Goal: Task Accomplishment & Management: Use online tool/utility

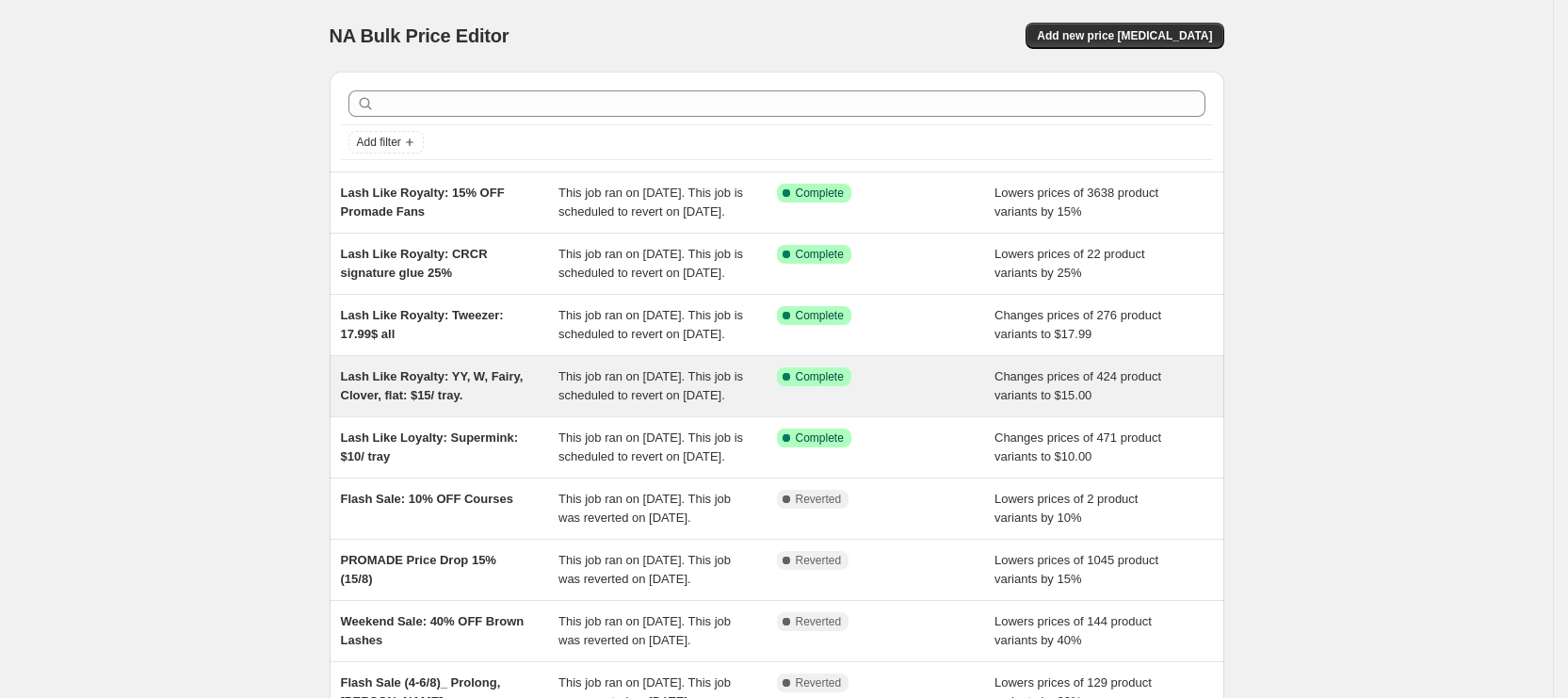
click at [552, 406] on div "Lash Like Royalty: YY, W, Fairy, Clover, flat: $15/ tray." at bounding box center [450, 385] width 219 height 37
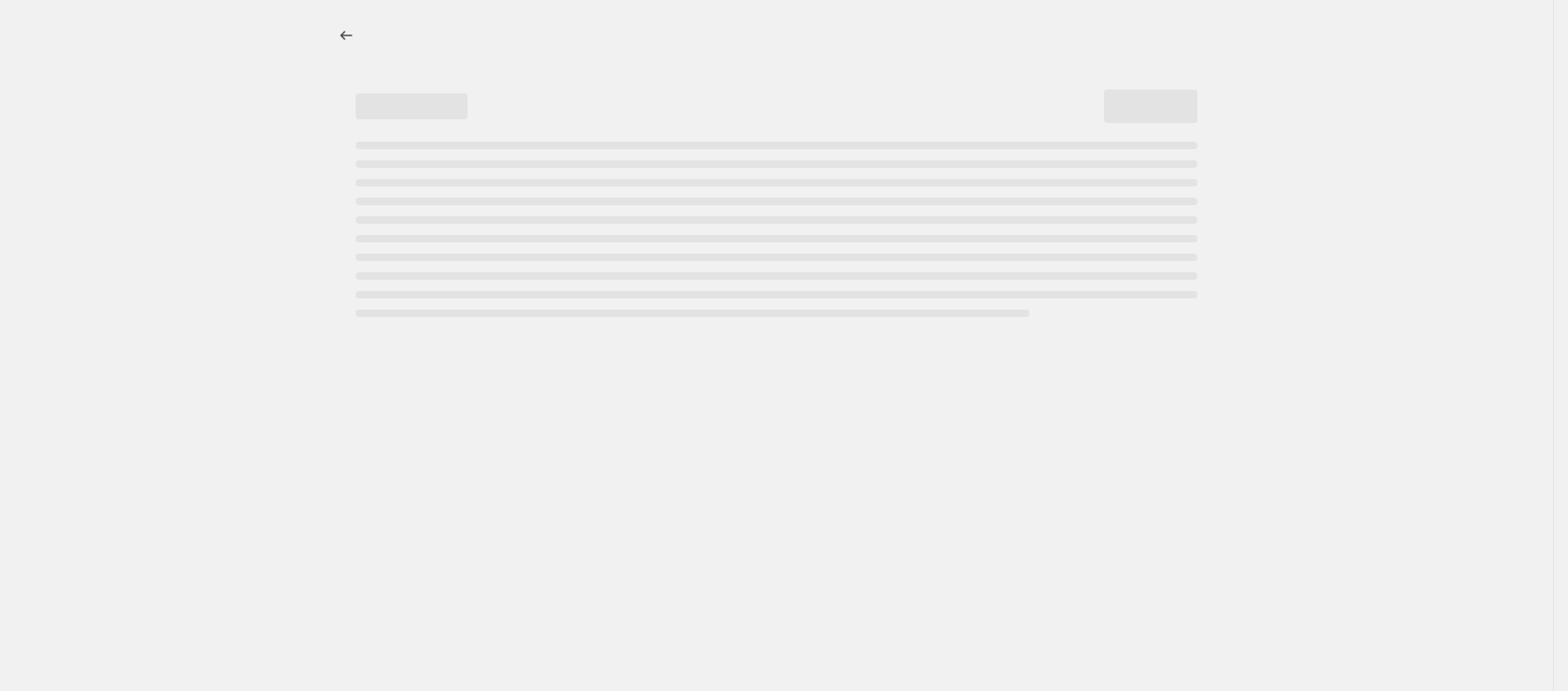
select select "collection"
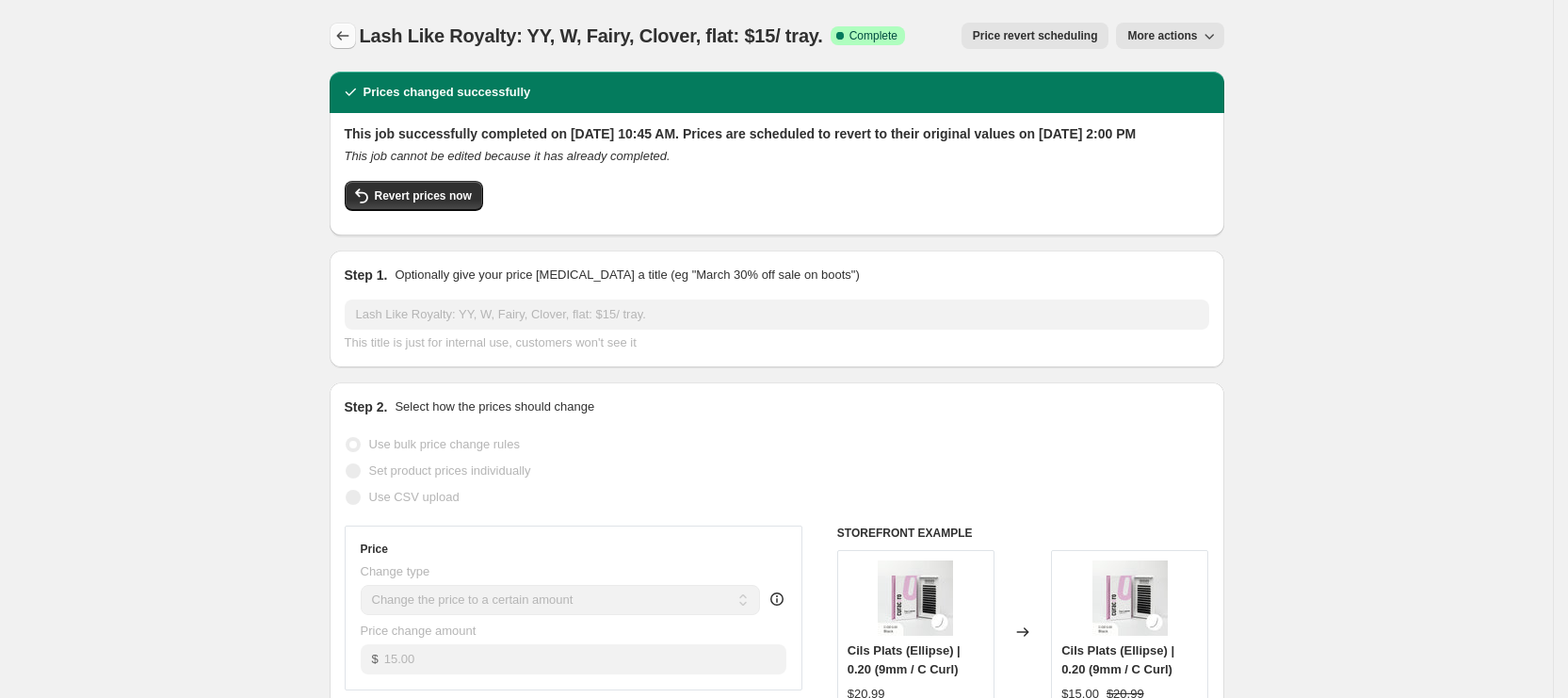
click at [352, 44] on icon "Price change jobs" at bounding box center [343, 36] width 19 height 19
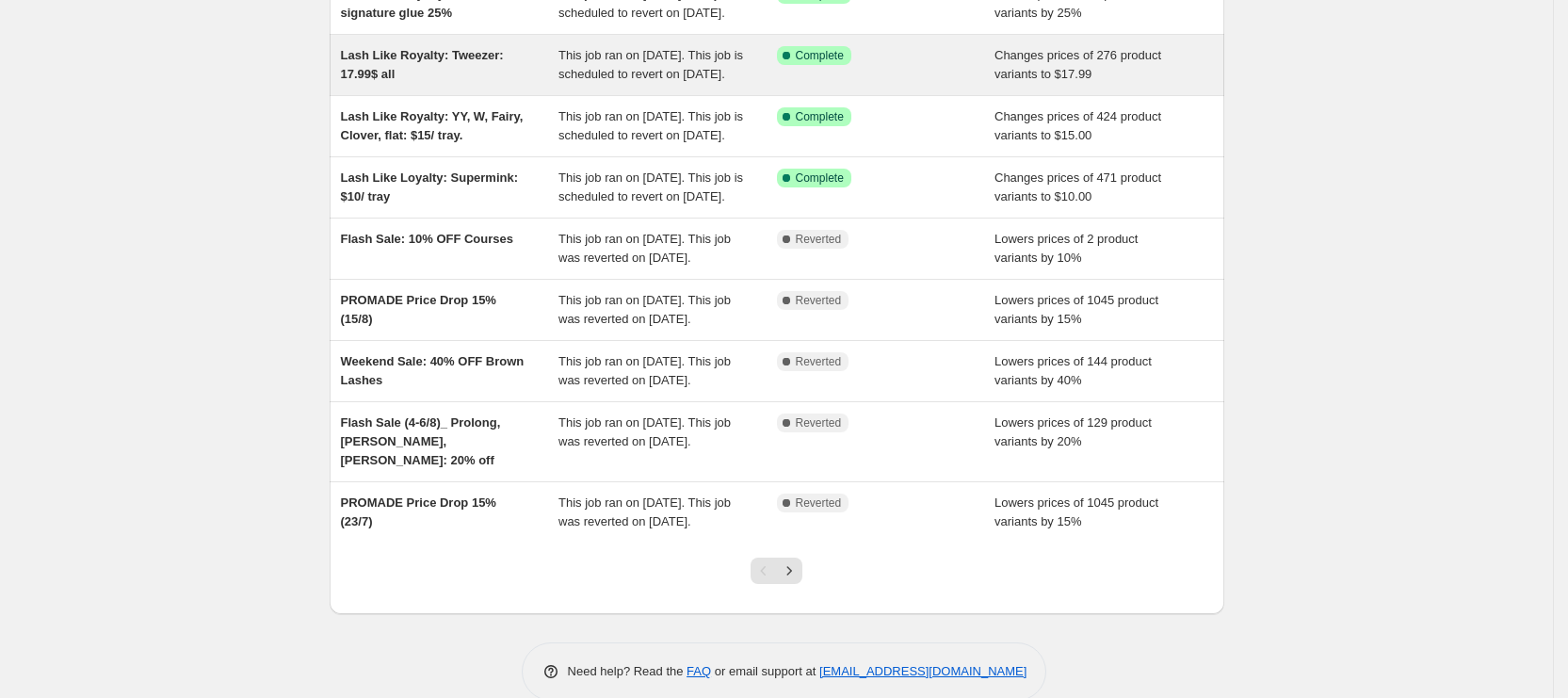
scroll to position [283, 0]
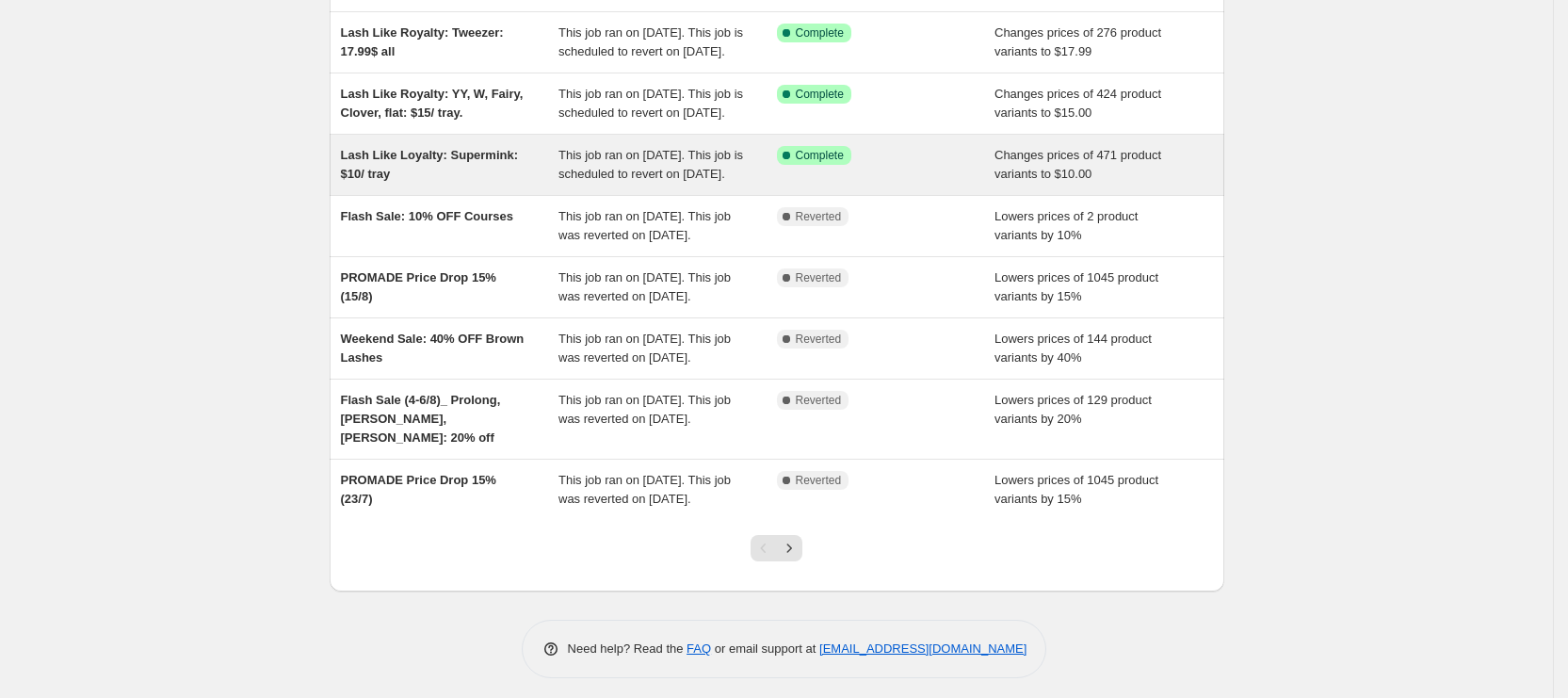
click at [510, 195] on div "Lash Like Loyalty: Supermink: $10/ tray This job ran on [DATE]. This job is sch…" at bounding box center [777, 165] width 895 height 60
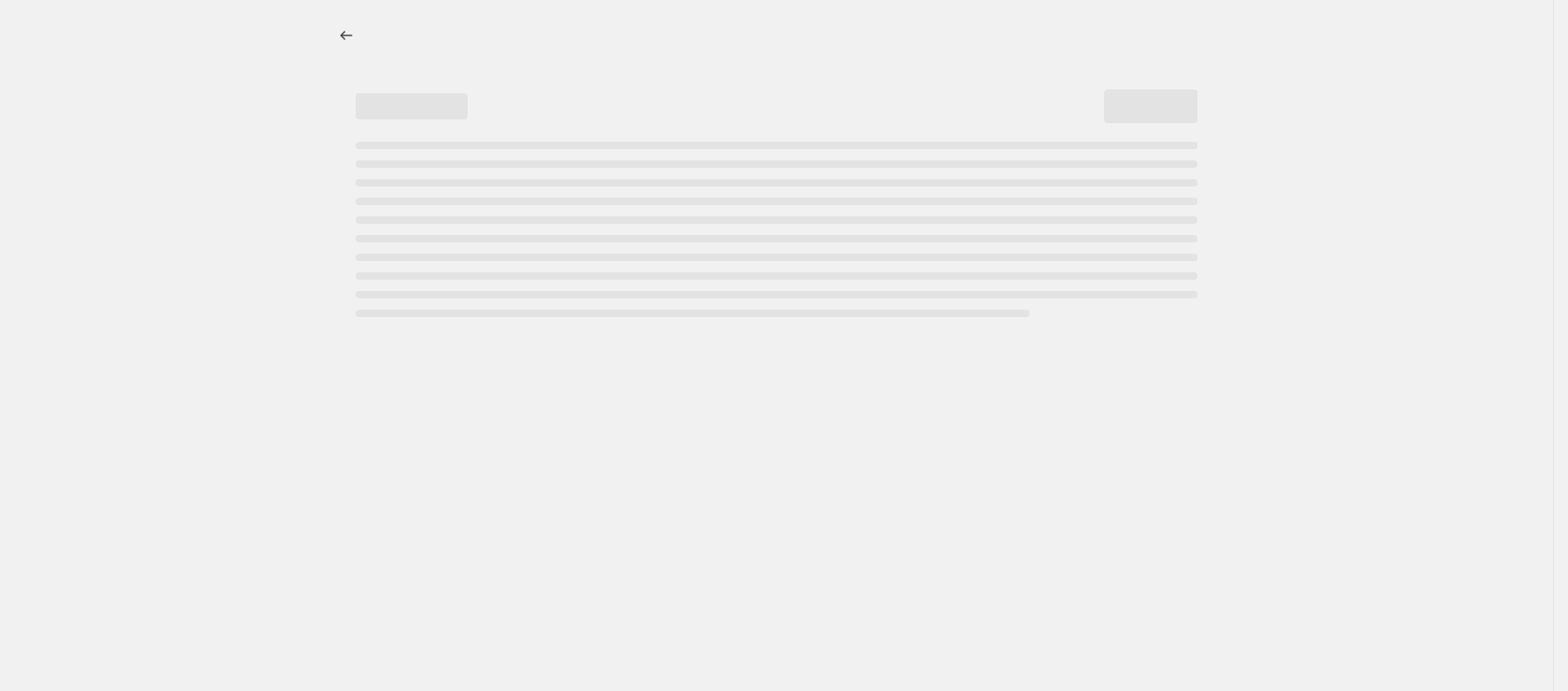
select select "collection"
select select "not_equal"
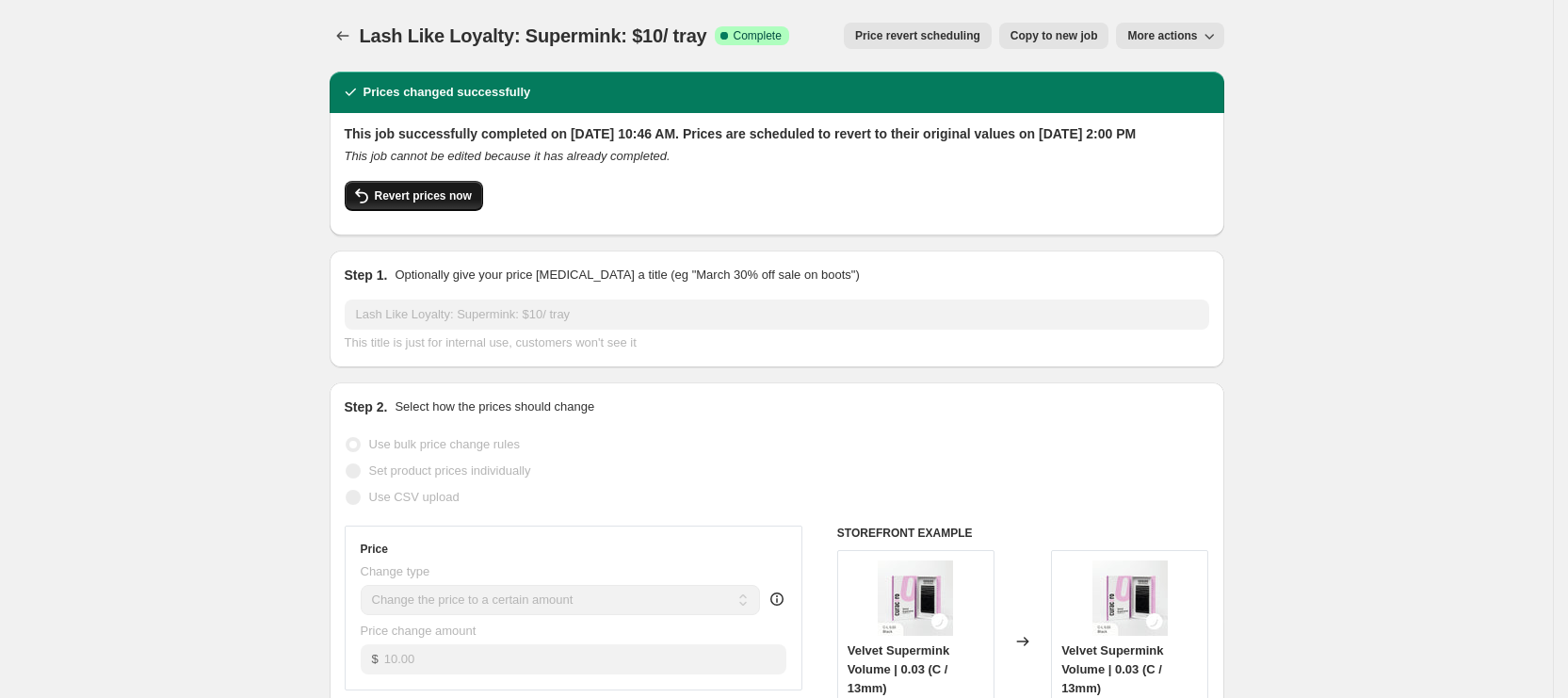
click at [407, 211] on button "Revert prices now" at bounding box center [414, 196] width 138 height 30
checkbox input "false"
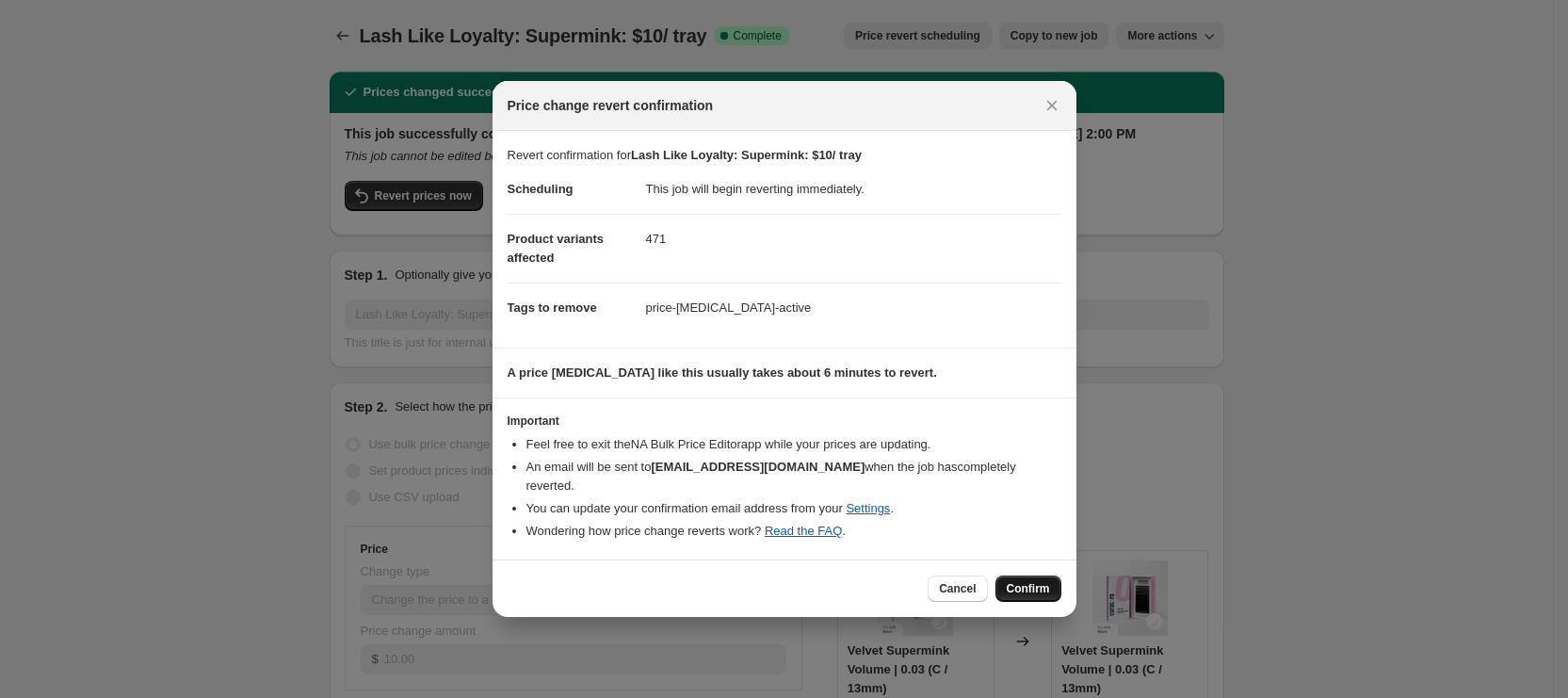
click at [1024, 581] on span "Confirm" at bounding box center [1028, 589] width 43 height 15
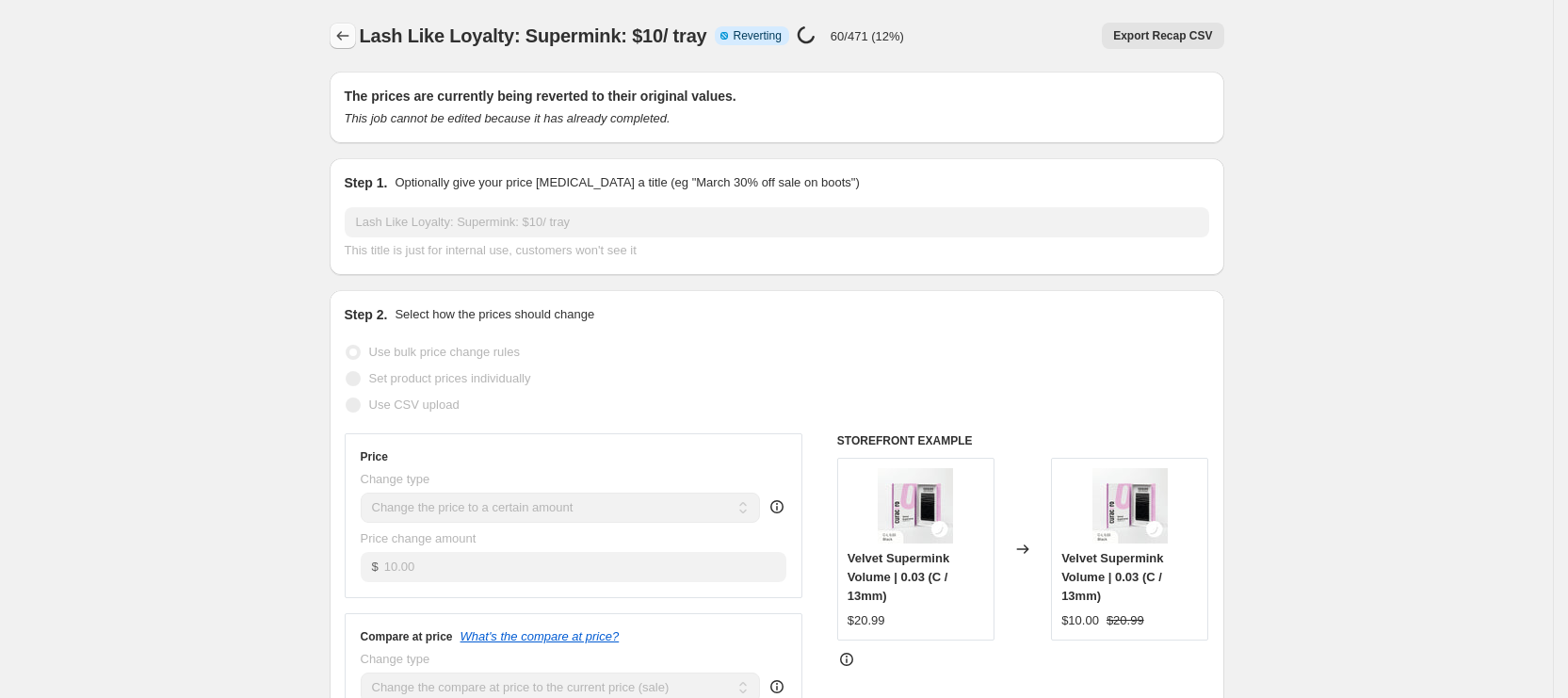
click at [353, 35] on icon "Price change jobs" at bounding box center [343, 36] width 19 height 19
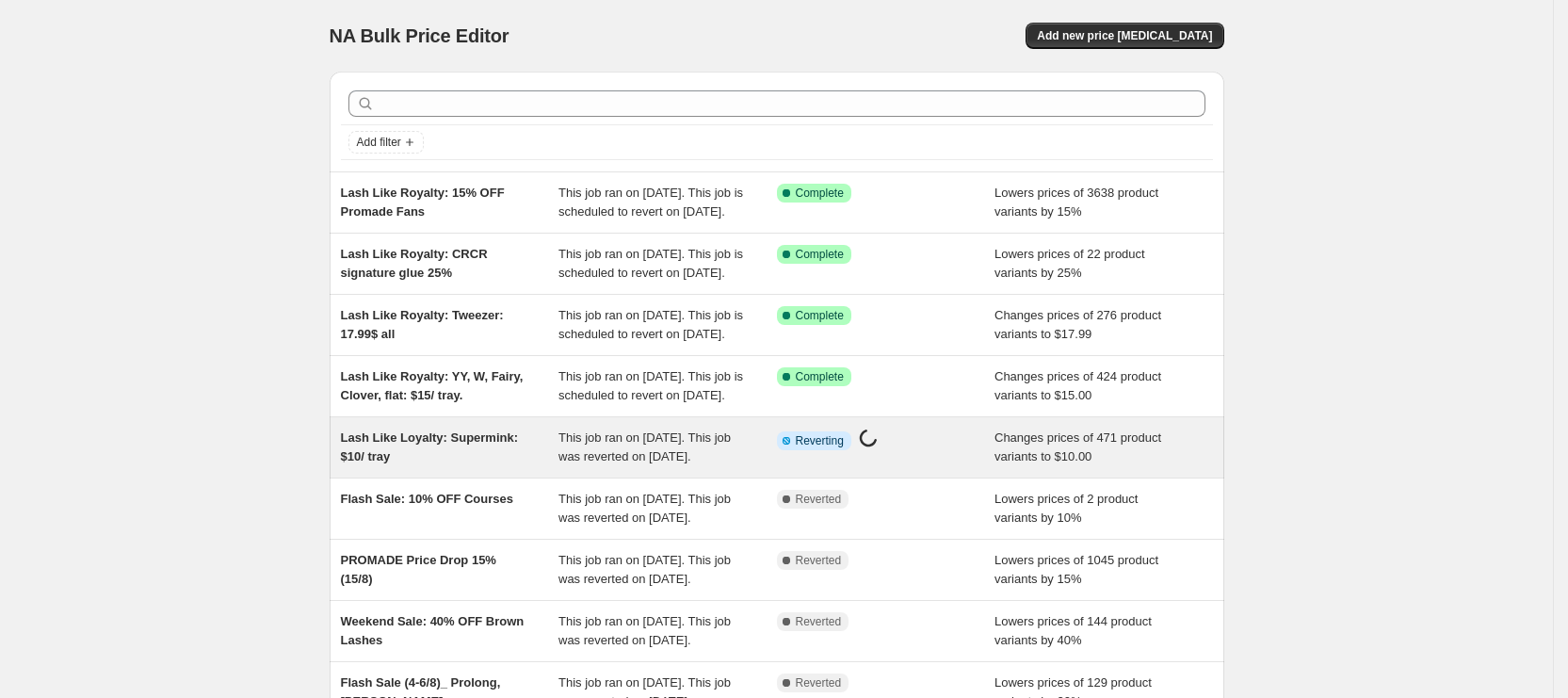
click at [546, 466] on div "Lash Like Loyalty: Supermink: $10/ tray" at bounding box center [450, 447] width 219 height 37
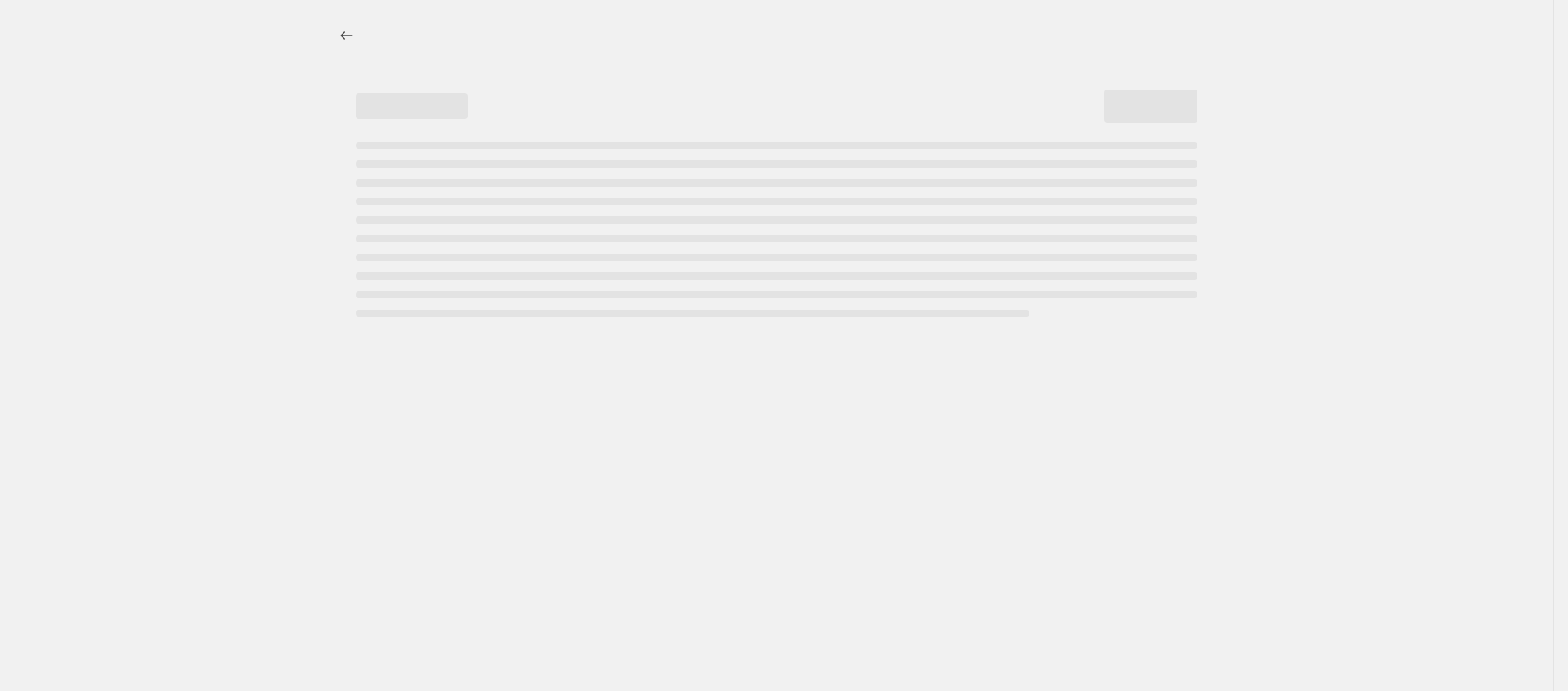
select select "collection"
select select "not_equal"
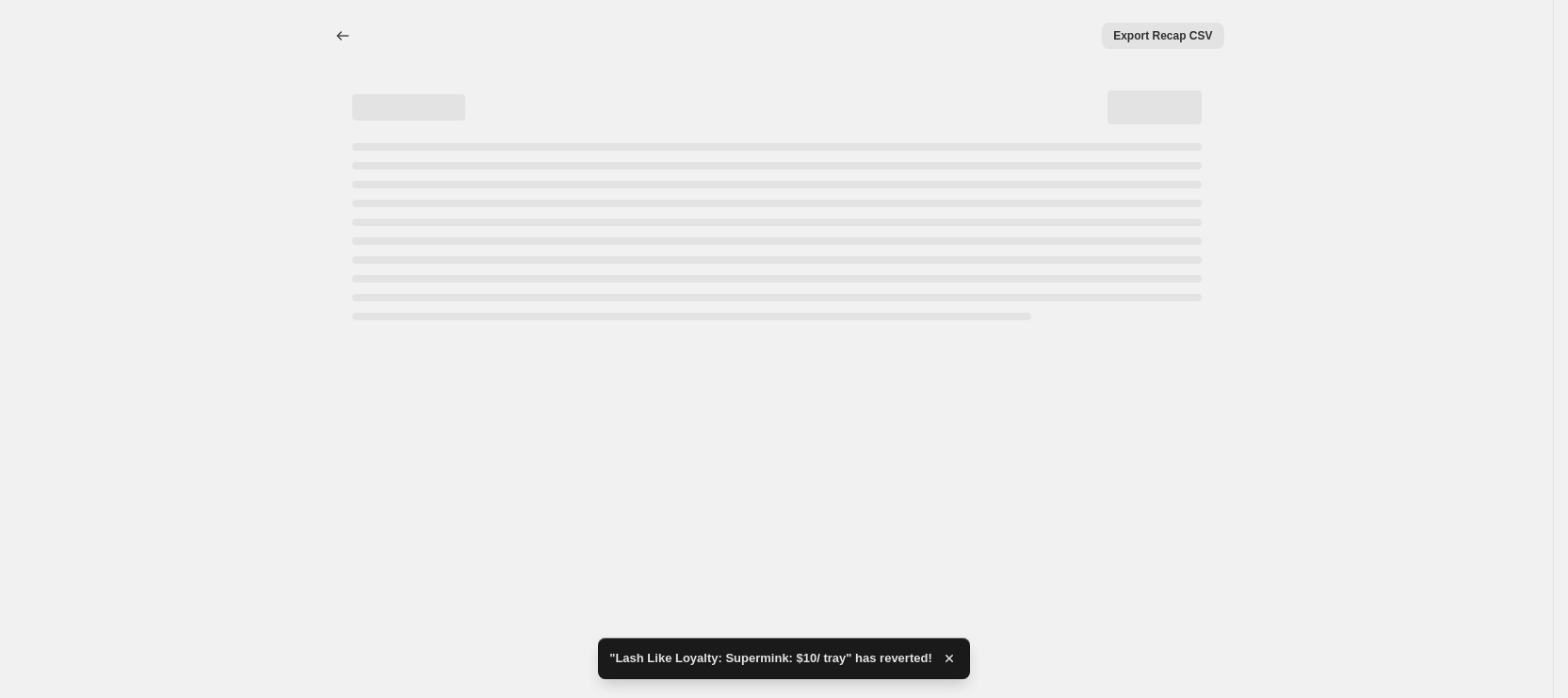
select select "collection"
select select "not_equal"
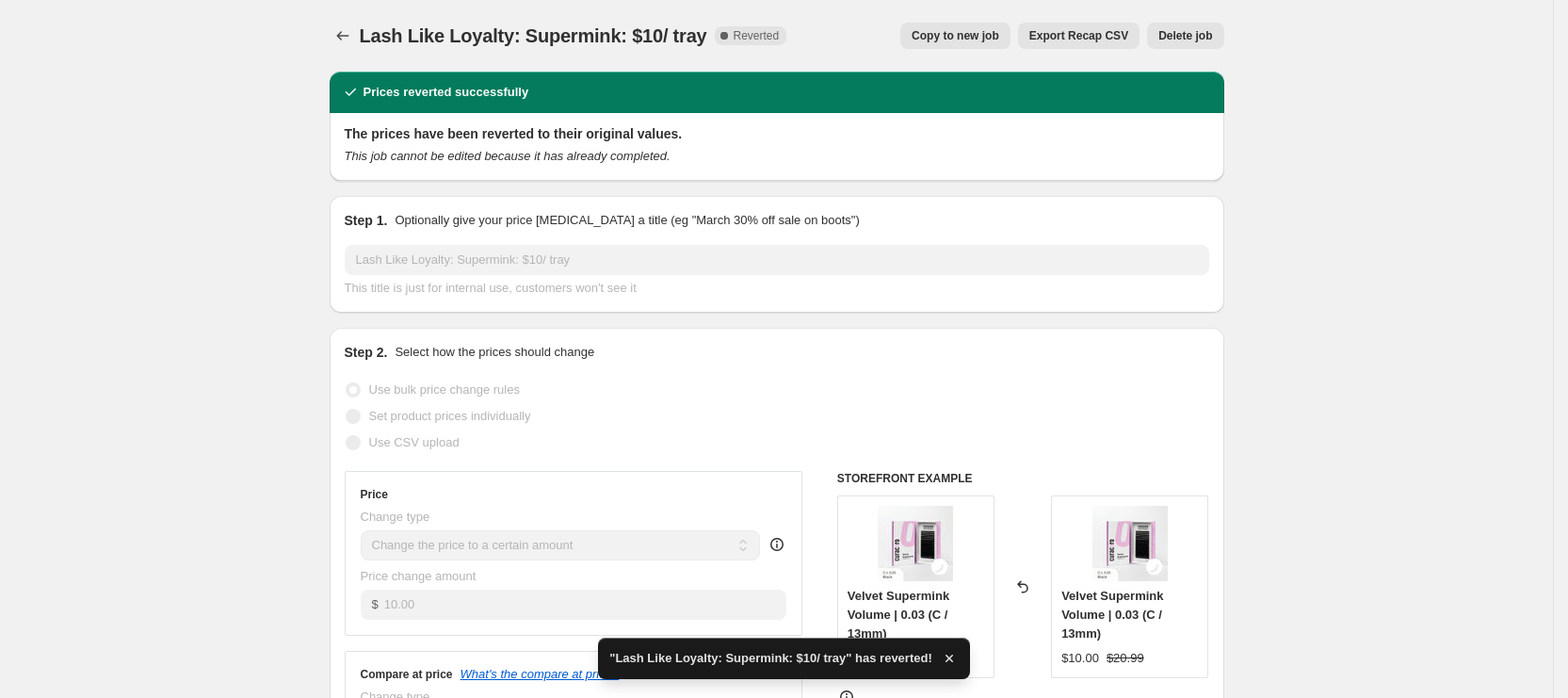
click at [930, 30] on button "Copy to new job" at bounding box center [956, 36] width 110 height 27
select select "collection"
select select "not_equal"
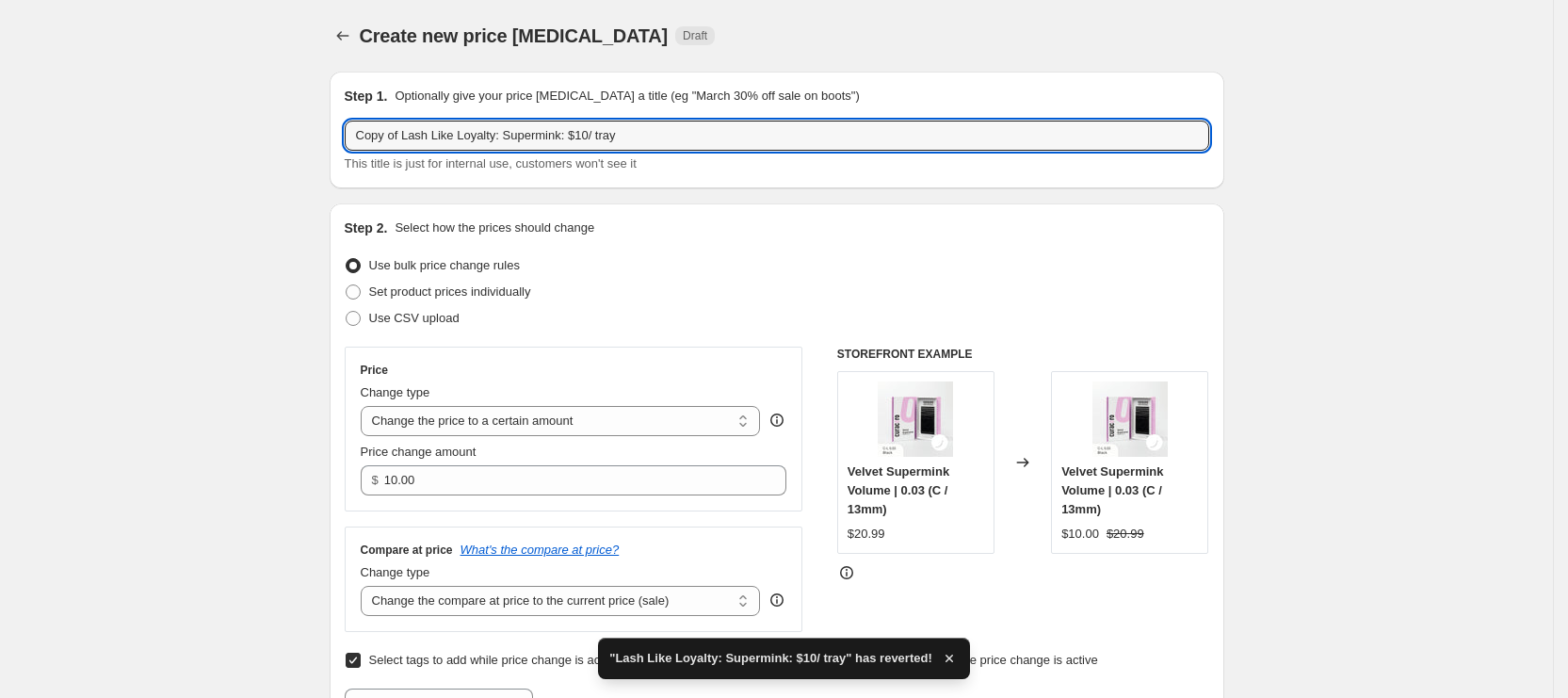
drag, startPoint x: 411, startPoint y: 136, endPoint x: 255, endPoint y: 136, distance: 156.0
type input "Lash Like Loyalty: Supermink: $10/ tray"
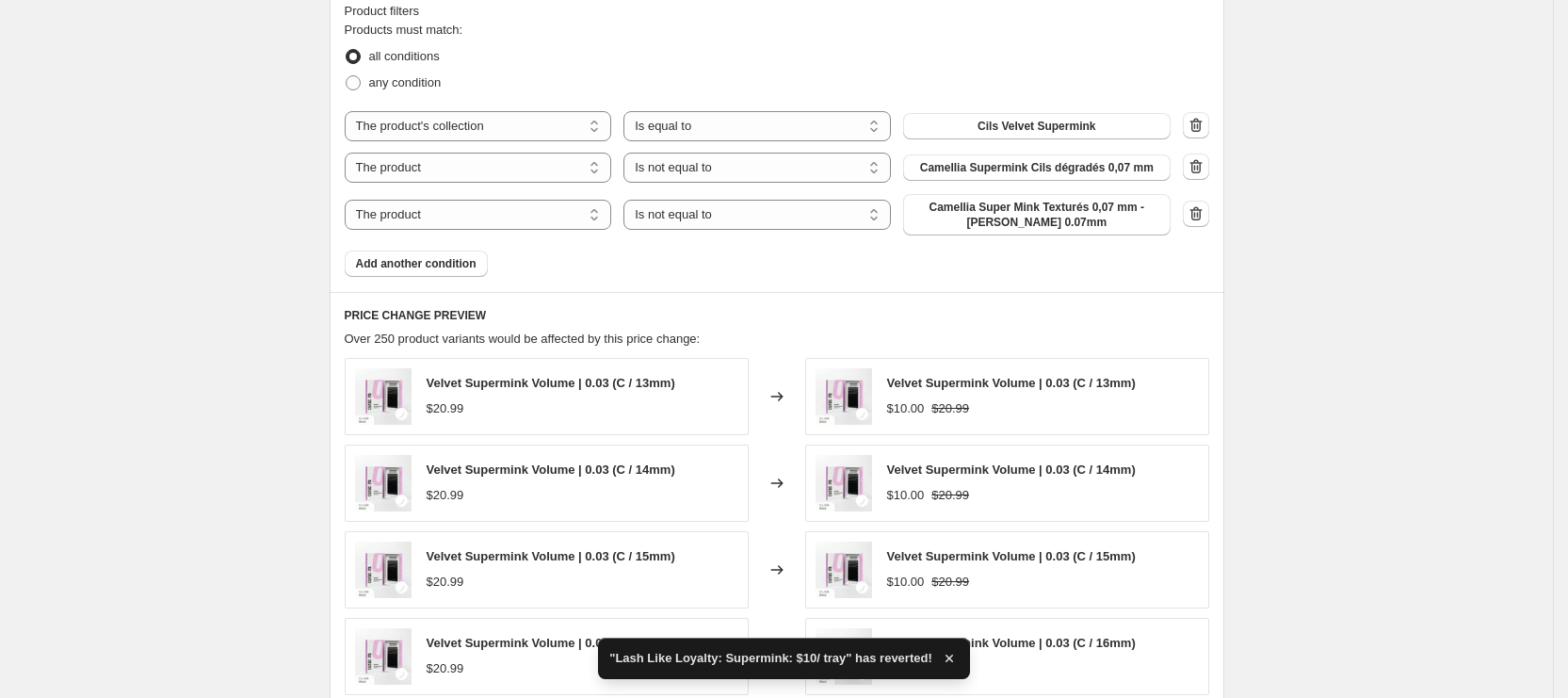
scroll to position [1130, 0]
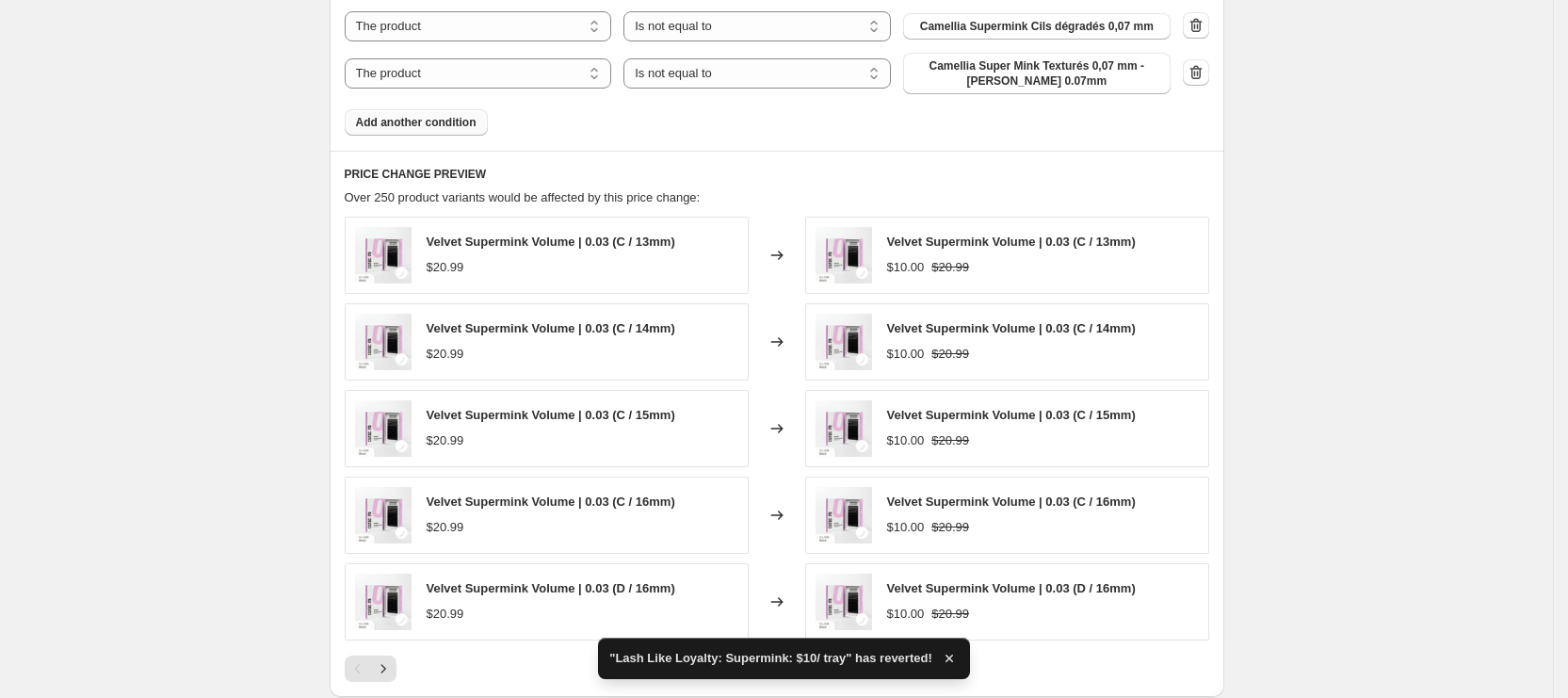
click at [452, 111] on button "Add another condition" at bounding box center [416, 123] width 143 height 27
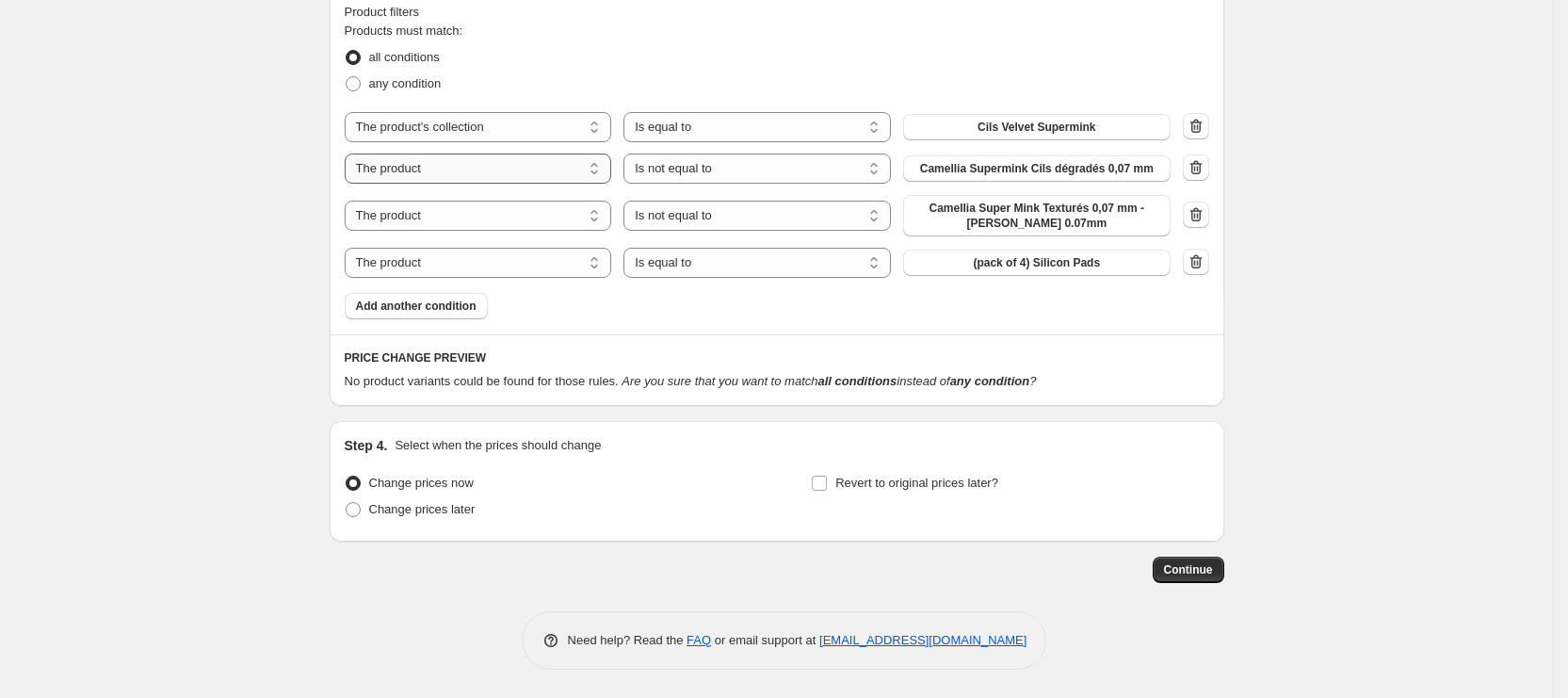
scroll to position [987, 0]
click at [671, 265] on select "Is equal to Is not equal to" at bounding box center [757, 264] width 267 height 30
select select "not_equal"
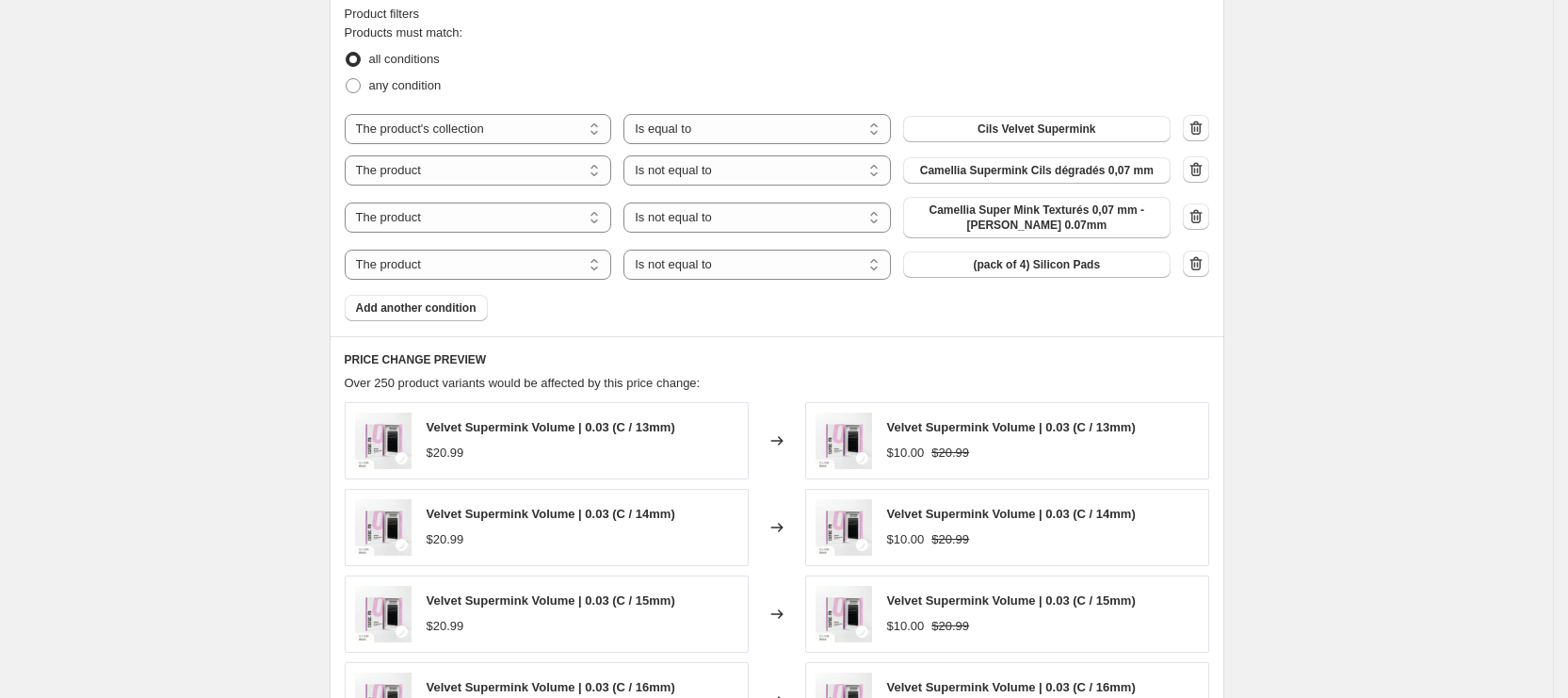
click at [988, 274] on button "(pack of 4) Silicon Pads" at bounding box center [1037, 265] width 267 height 27
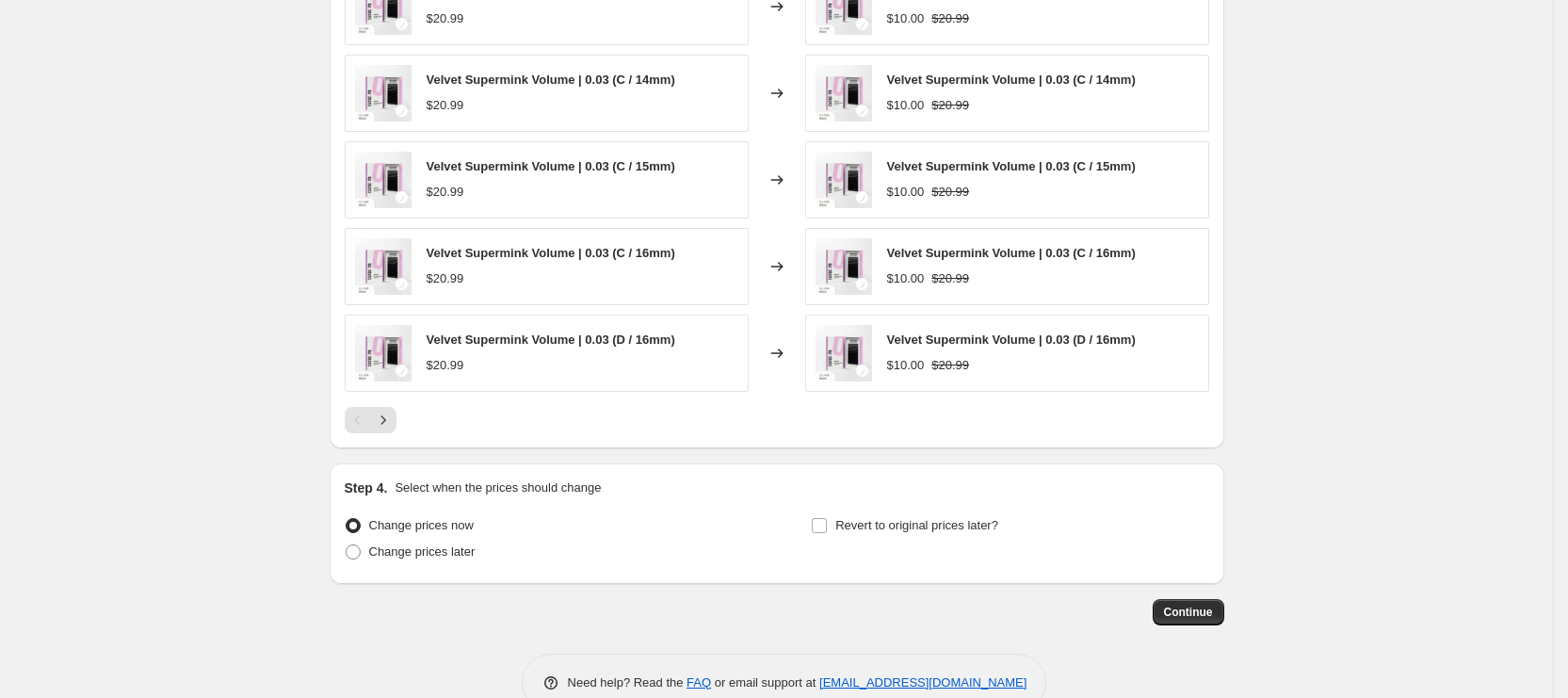
scroll to position [1458, 0]
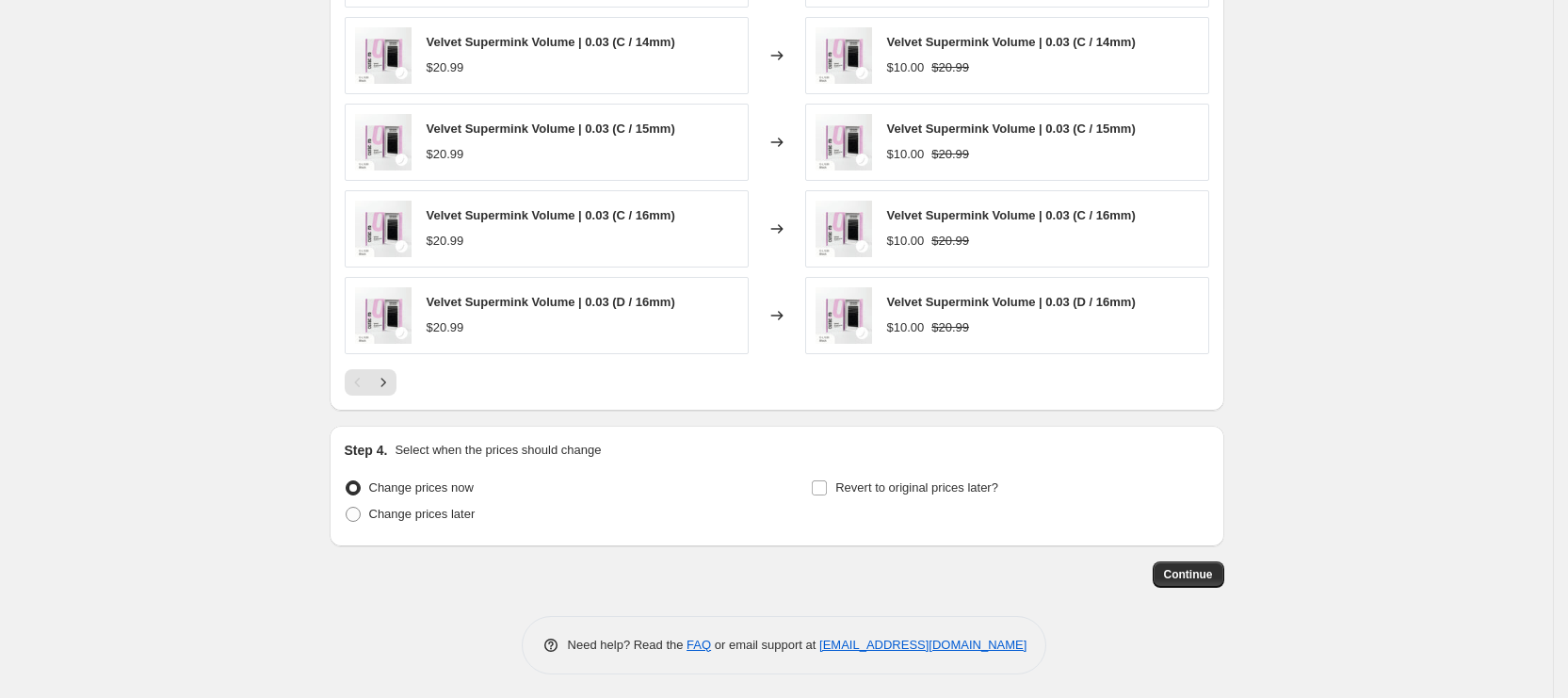
click at [865, 502] on div "Revert to original prices later?" at bounding box center [1009, 502] width 398 height 57
click at [870, 499] on div "Revert to original prices later?" at bounding box center [1009, 502] width 398 height 57
click at [884, 490] on span "Revert to original prices later?" at bounding box center [917, 487] width 163 height 14
click at [827, 490] on input "Revert to original prices later?" at bounding box center [819, 488] width 15 height 15
checkbox input "true"
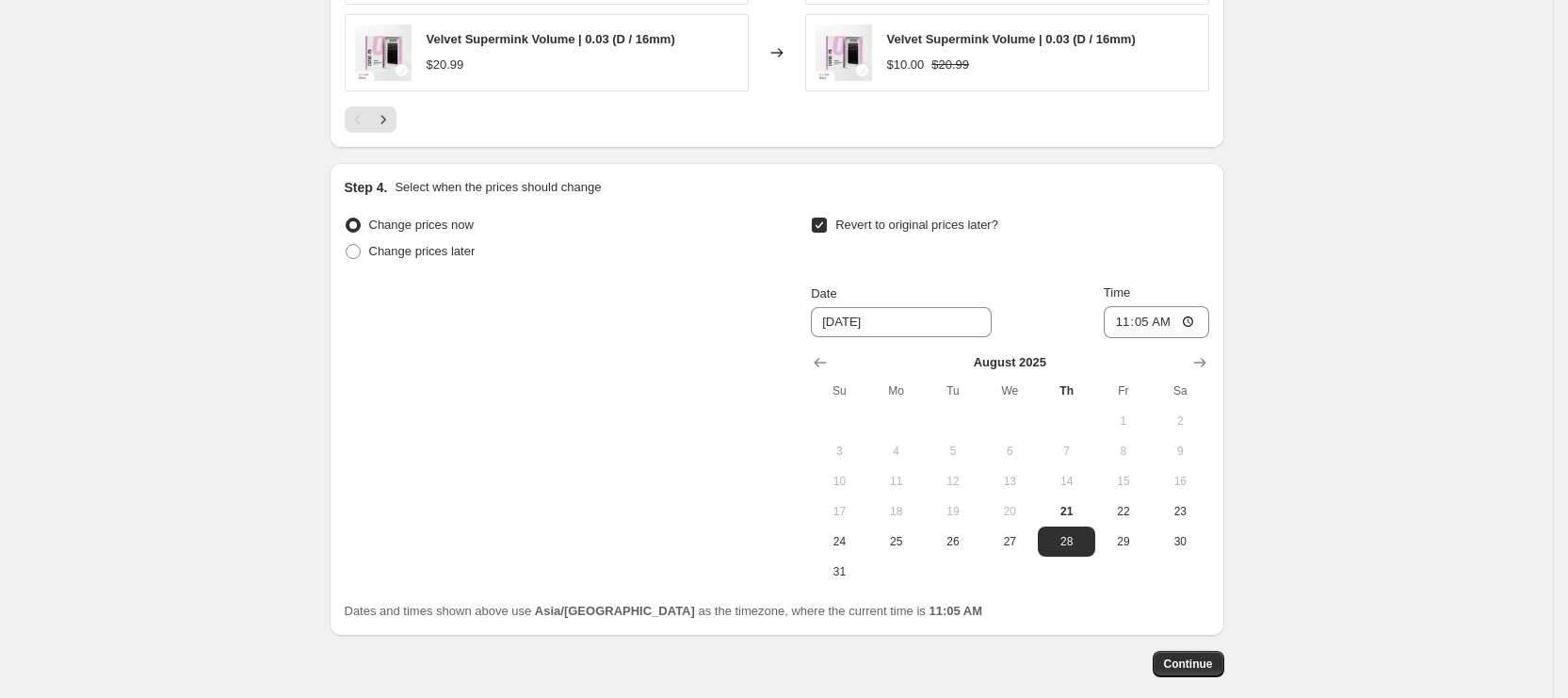
scroll to position [1812, 0]
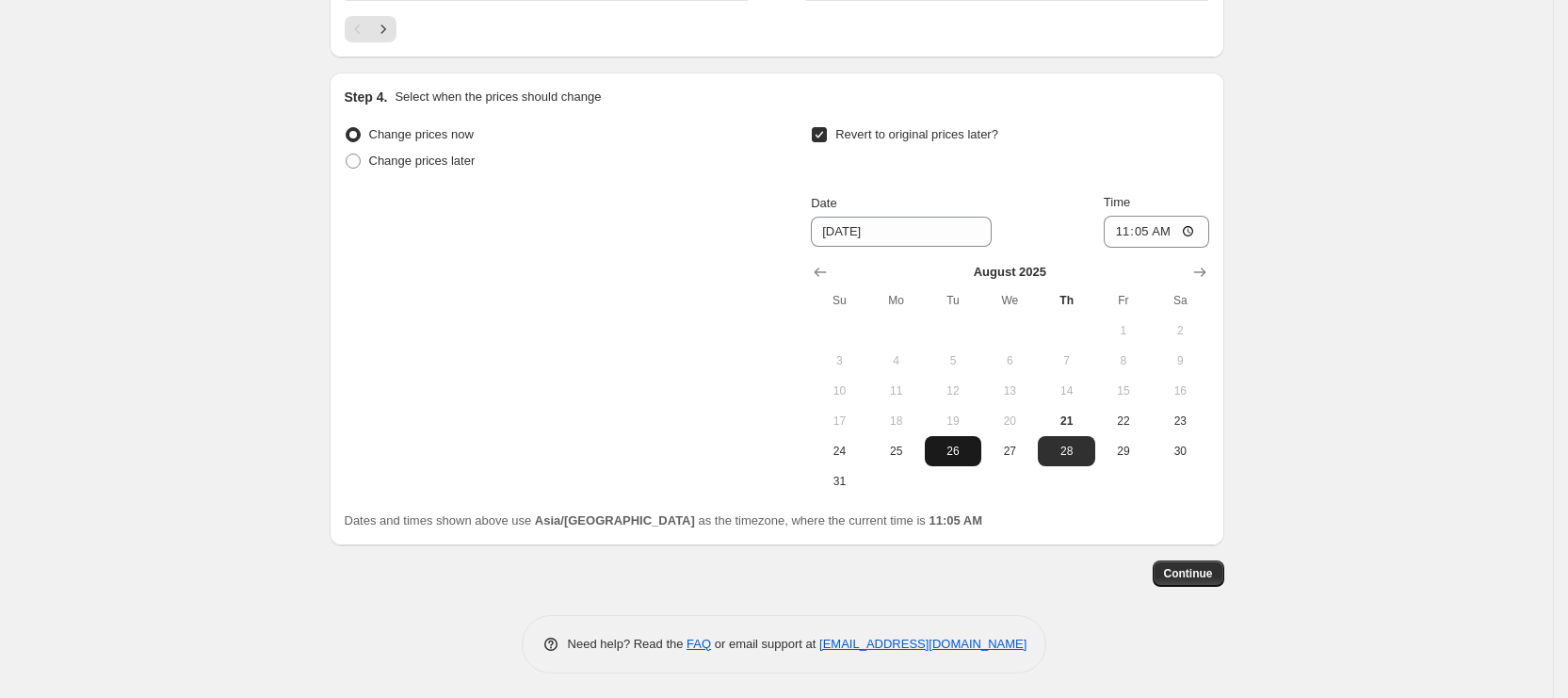
click at [969, 444] on span "26" at bounding box center [953, 452] width 41 height 15
type input "[DATE]"
click at [1122, 232] on input "11:05" at bounding box center [1157, 231] width 105 height 32
click at [1162, 234] on input "02:00" at bounding box center [1157, 231] width 105 height 32
type input "14:00"
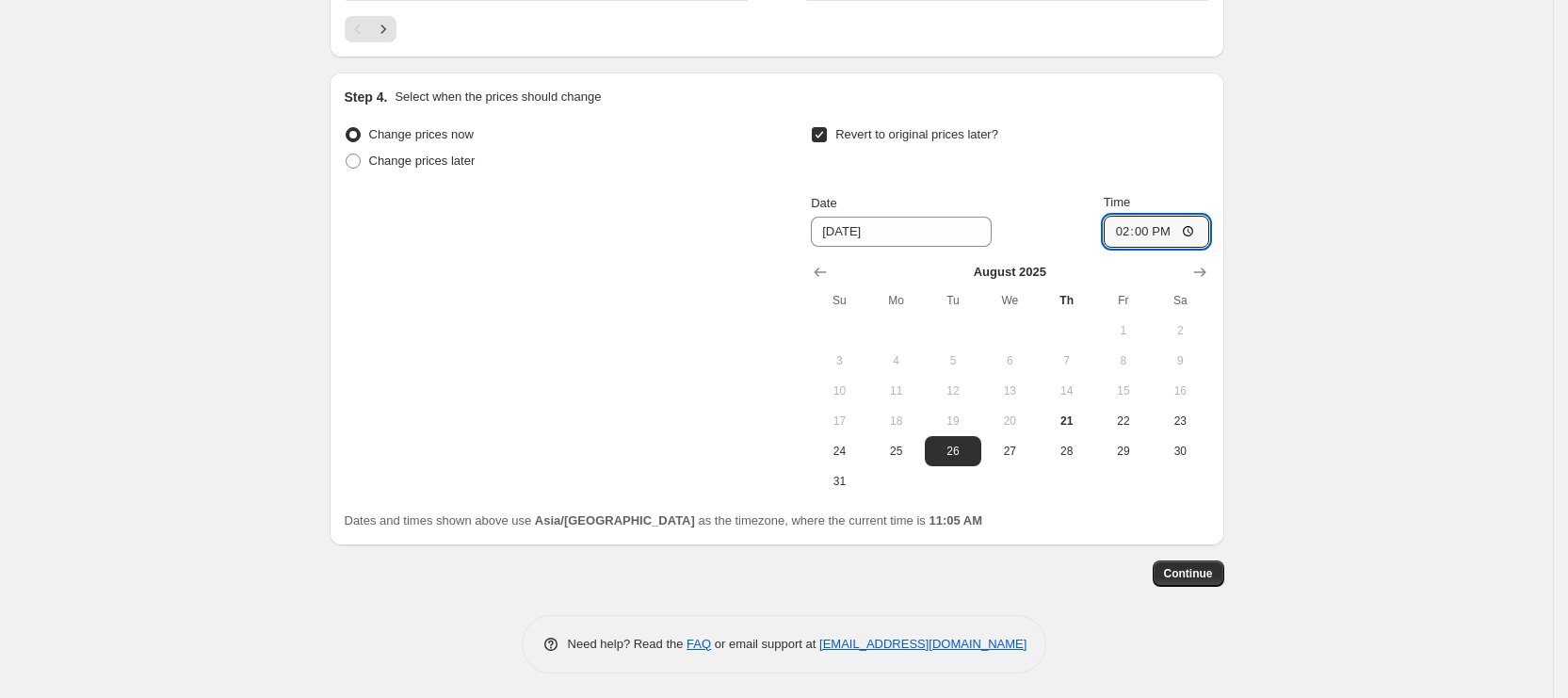
click at [1211, 575] on span "Continue" at bounding box center [1188, 574] width 49 height 15
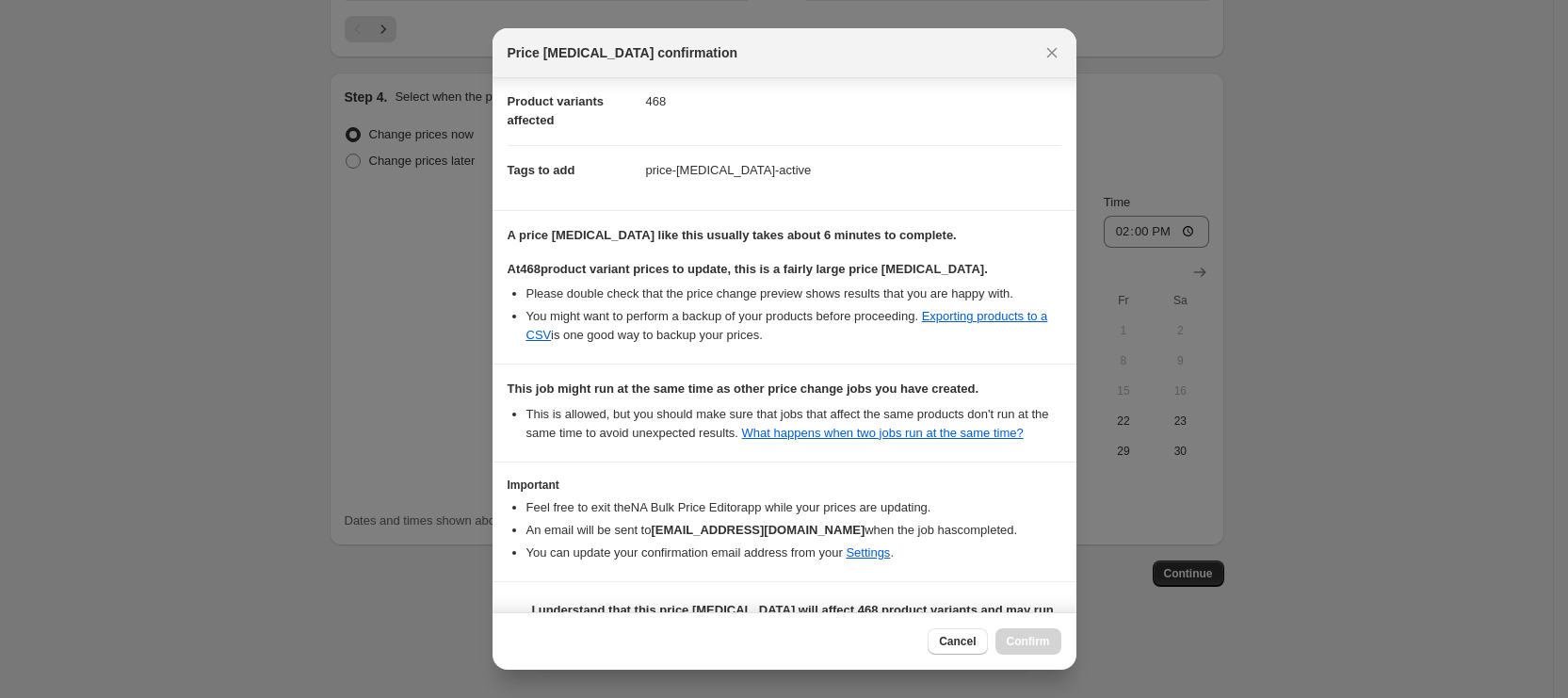
scroll to position [265, 0]
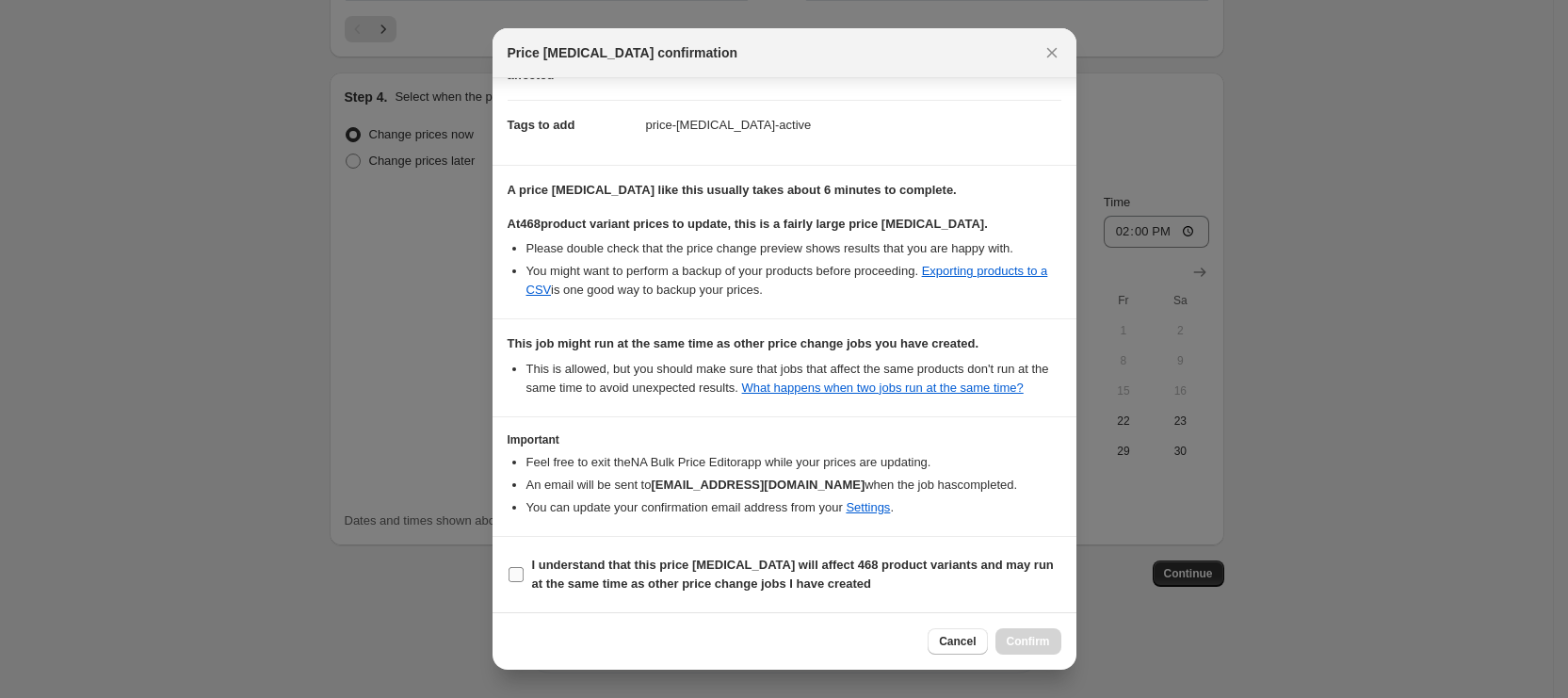
click at [615, 568] on b "I understand that this price [MEDICAL_DATA] will affect 468 product variants an…" at bounding box center [793, 574] width 521 height 33
click at [523, 568] on input "I understand that this price [MEDICAL_DATA] will affect 468 product variants an…" at bounding box center [517, 575] width 15 height 15
checkbox input "true"
click at [1024, 656] on div "Cancel Confirm" at bounding box center [784, 641] width 584 height 58
click at [1022, 637] on span "Confirm" at bounding box center [1028, 641] width 43 height 15
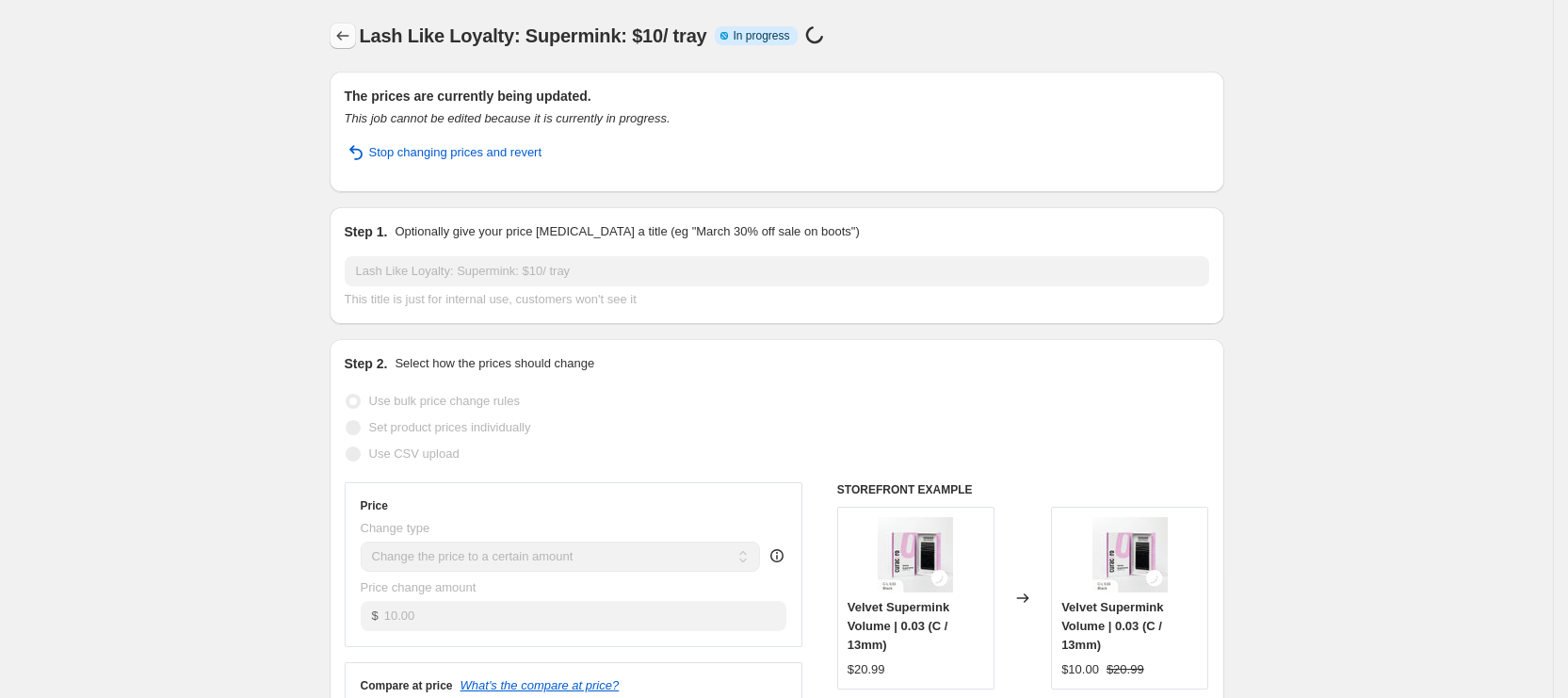
click at [353, 36] on icon "Price change jobs" at bounding box center [343, 36] width 19 height 19
